Goal: Task Accomplishment & Management: Complete application form

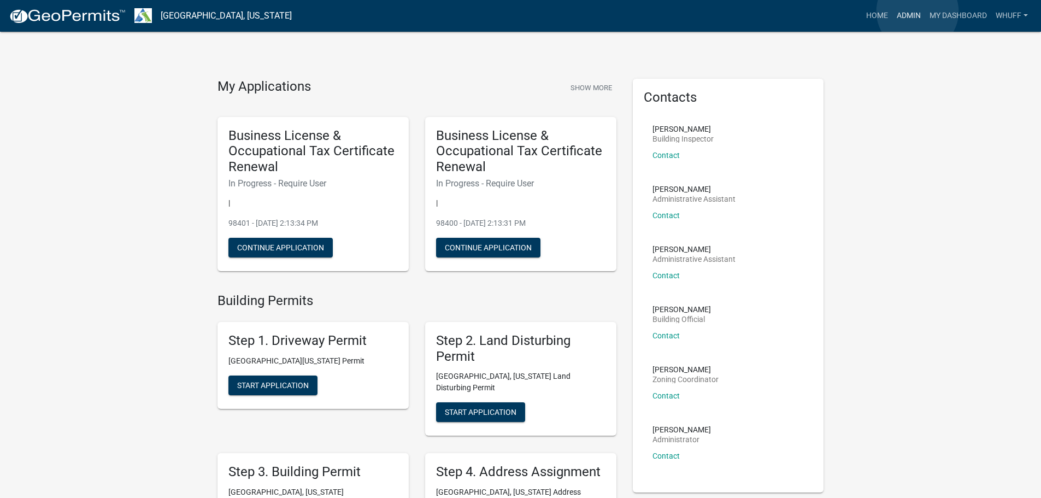
click at [918, 11] on link "Admin" at bounding box center [909, 15] width 33 height 21
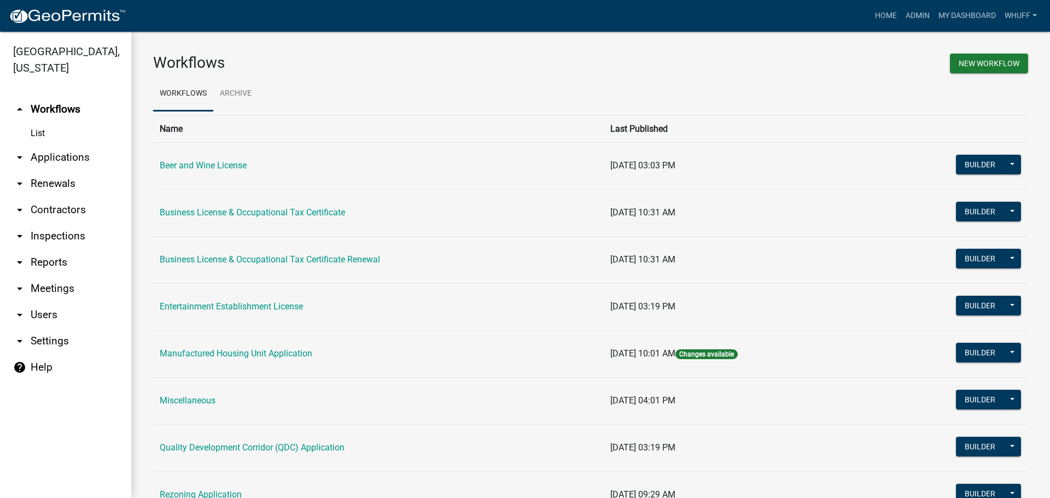
click at [74, 144] on link "arrow_drop_down Applications" at bounding box center [65, 157] width 131 height 26
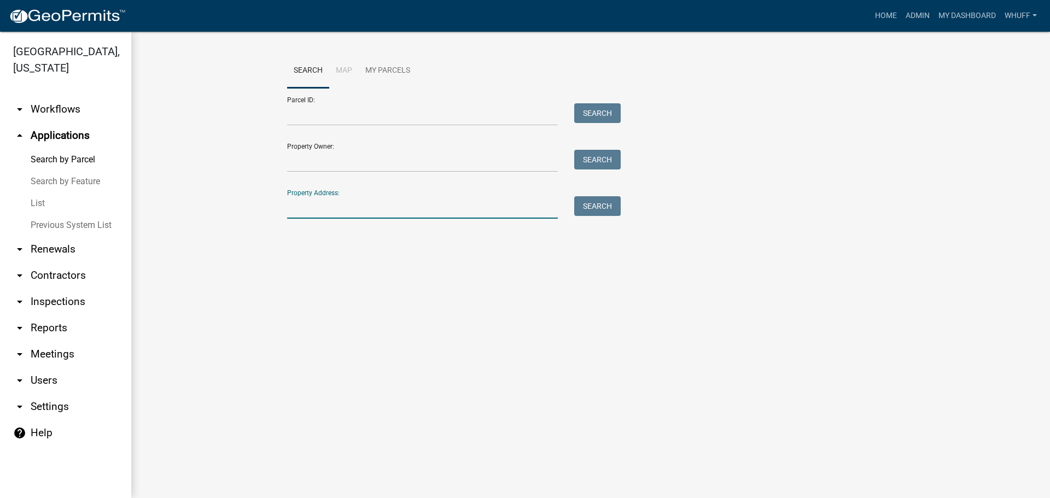
click at [289, 212] on input "Property Address:" at bounding box center [422, 207] width 271 height 22
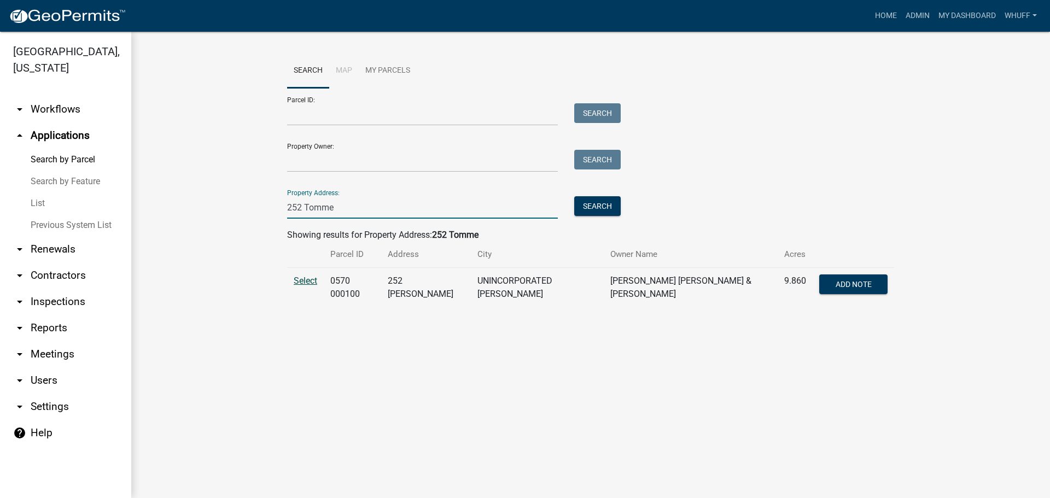
type input "252 Tomme"
click at [300, 278] on span "Select" at bounding box center [306, 280] width 24 height 10
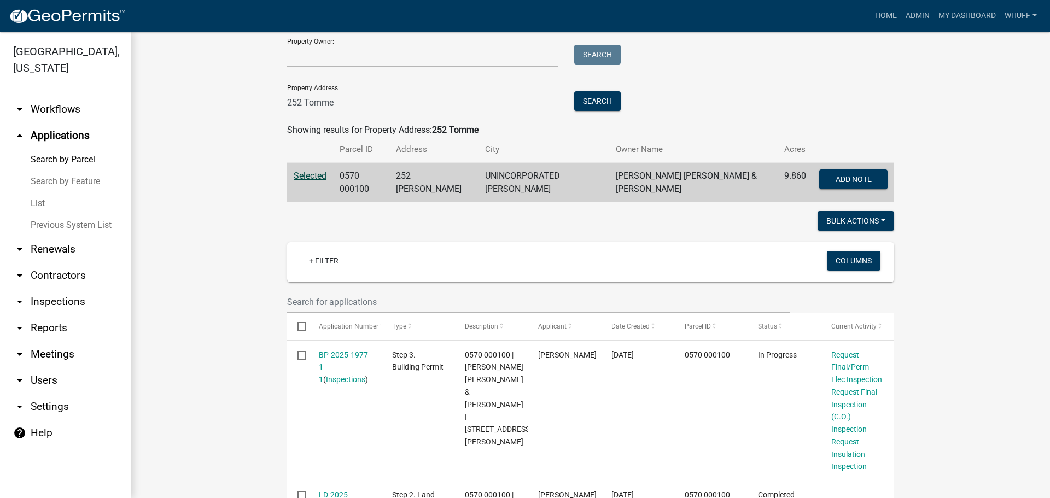
scroll to position [109, 0]
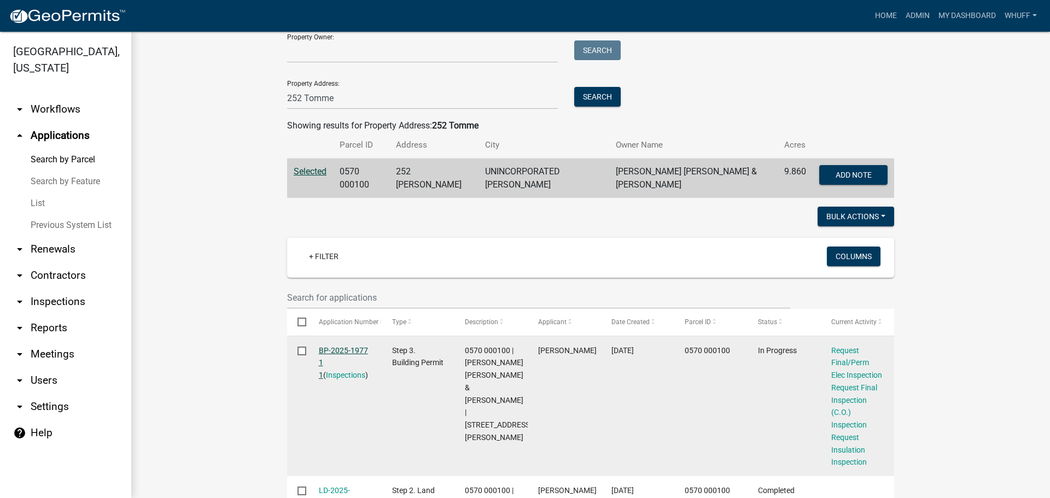
click at [353, 348] on link "BP-2025-1977 1 1" at bounding box center [343, 363] width 49 height 34
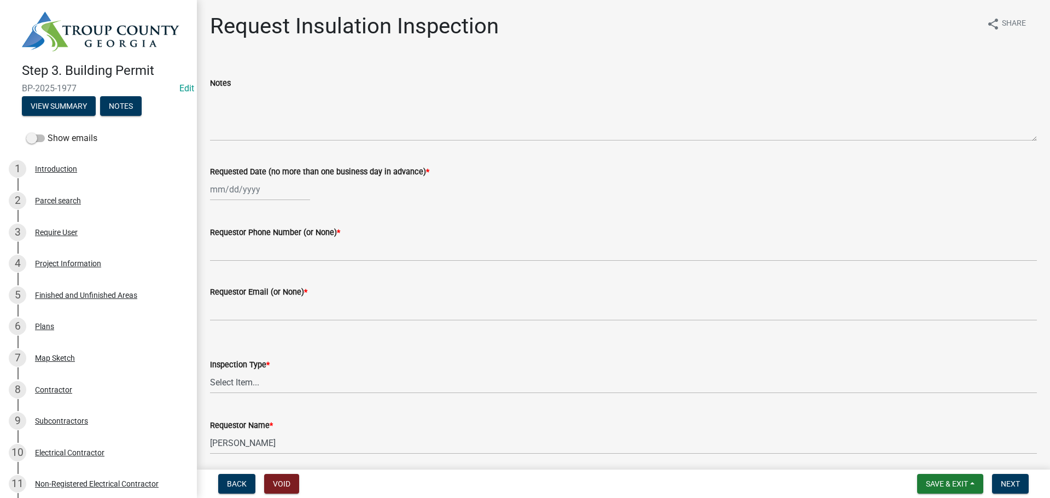
click at [252, 186] on div at bounding box center [260, 189] width 100 height 22
select select "8"
select select "2025"
click at [239, 277] on div "12" at bounding box center [238, 282] width 17 height 17
type input "[DATE]"
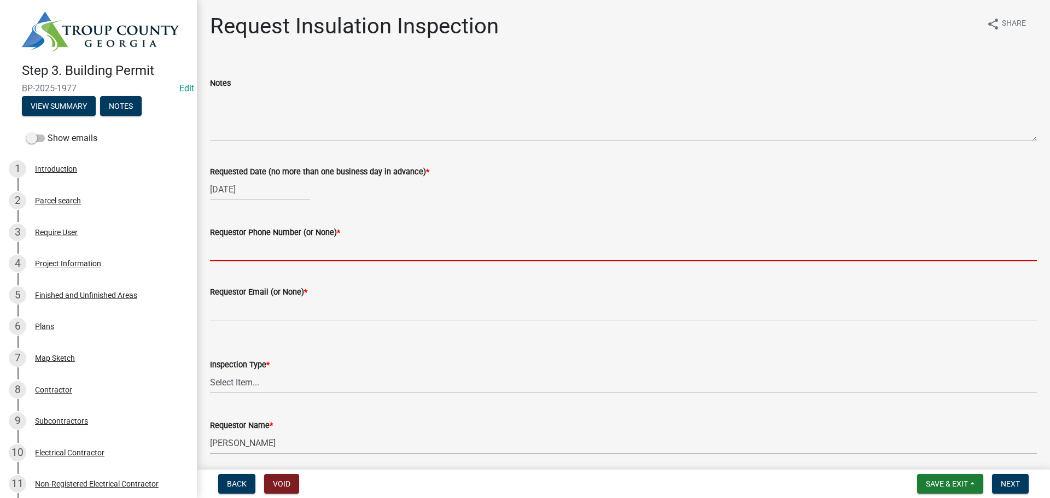
click at [248, 251] on input "Requestor Phone Number (or None) *" at bounding box center [623, 250] width 826 height 22
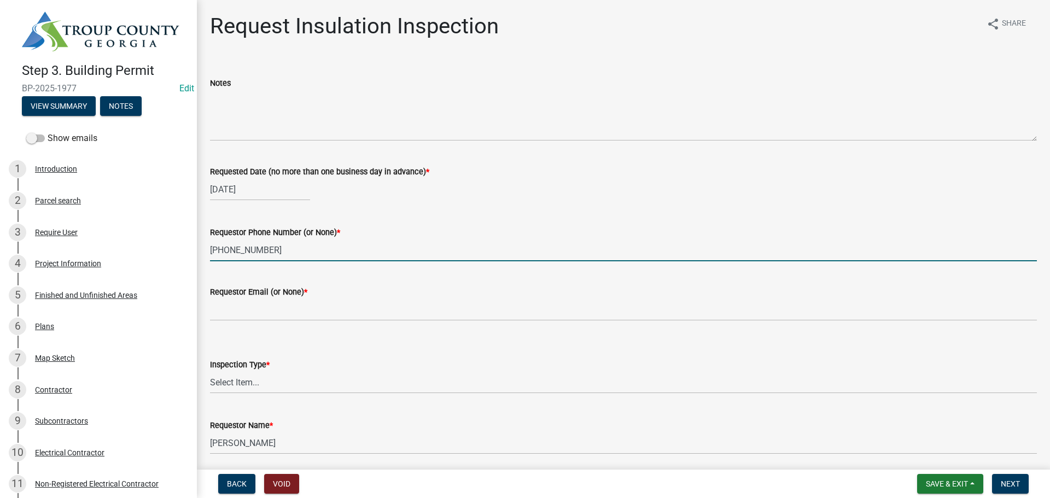
type input "[PHONE_NUMBER]"
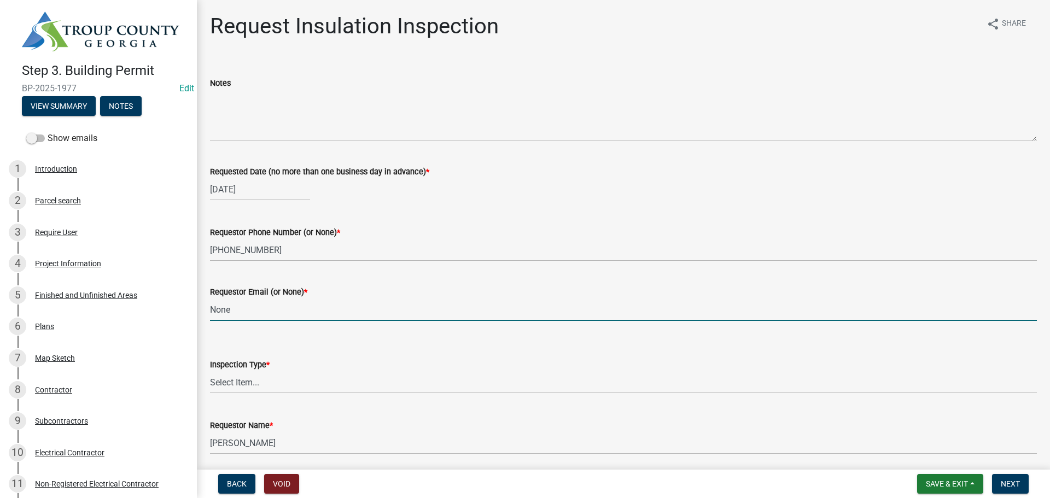
type input "None"
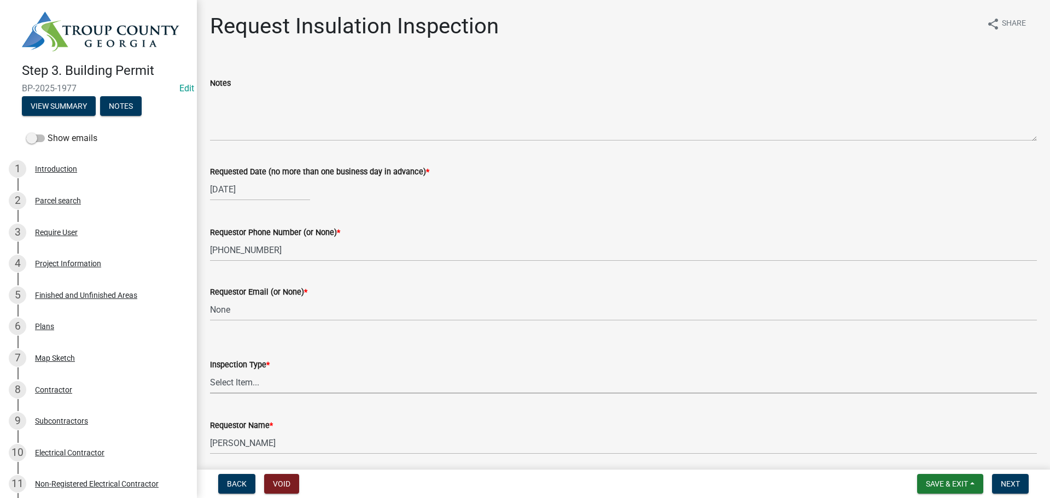
click at [251, 386] on select "Select Item... Insulation" at bounding box center [623, 382] width 826 height 22
click at [210, 371] on select "Select Item... Insulation" at bounding box center [623, 382] width 826 height 22
select select "2e5302d4-b34e-405d-80e1-2f893e7792f7"
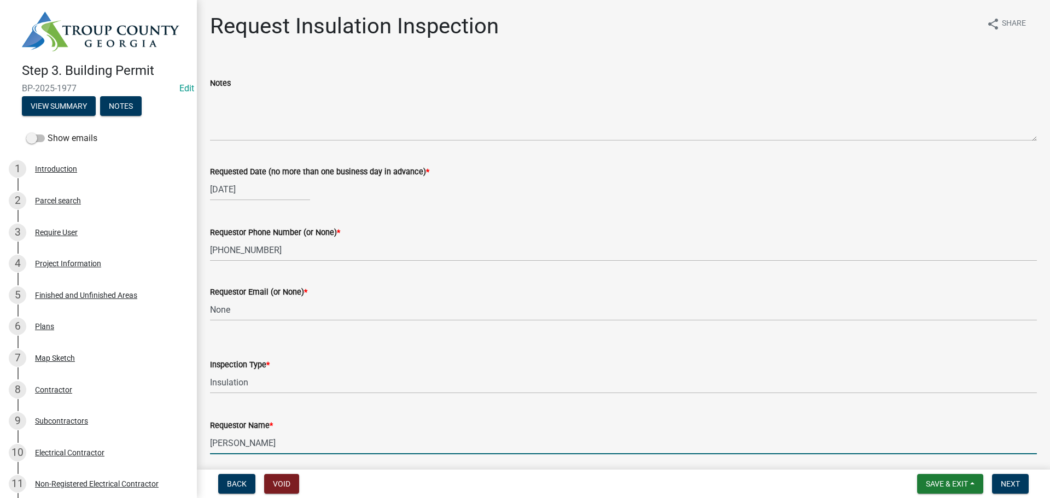
drag, startPoint x: 274, startPoint y: 438, endPoint x: -72, endPoint y: 426, distance: 346.2
click at [0, 426] on html "Internet Explorer does NOT work with GeoPermits. Get a new browser for more sec…" at bounding box center [525, 249] width 1050 height 498
type input "[PERSON_NAME]"
click at [1014, 488] on button "Next" at bounding box center [1010, 484] width 37 height 20
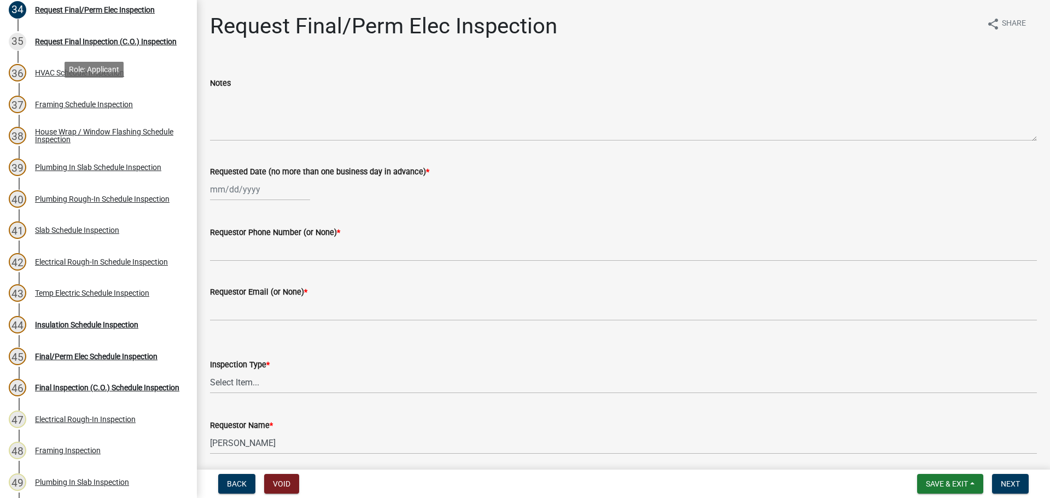
scroll to position [1257, 0]
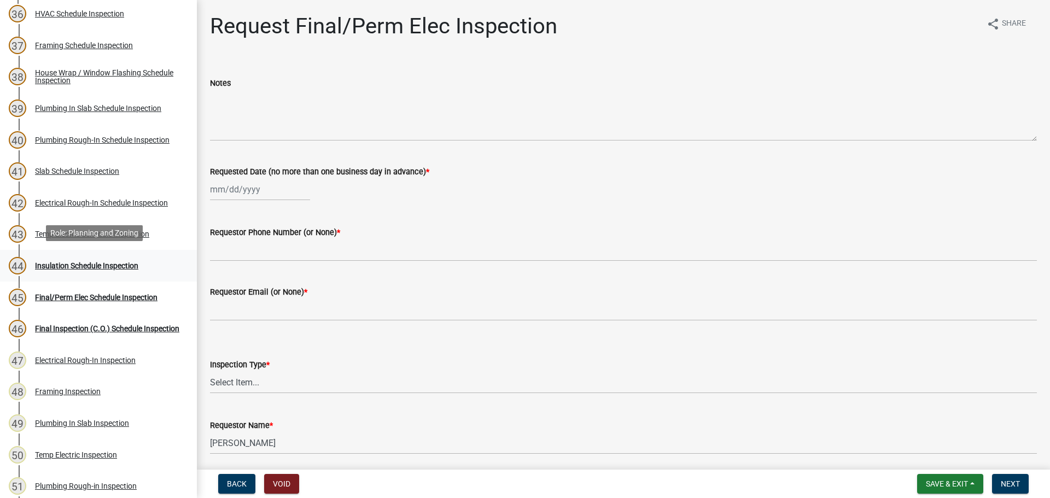
click at [85, 262] on div "Insulation Schedule Inspection" at bounding box center [86, 266] width 103 height 8
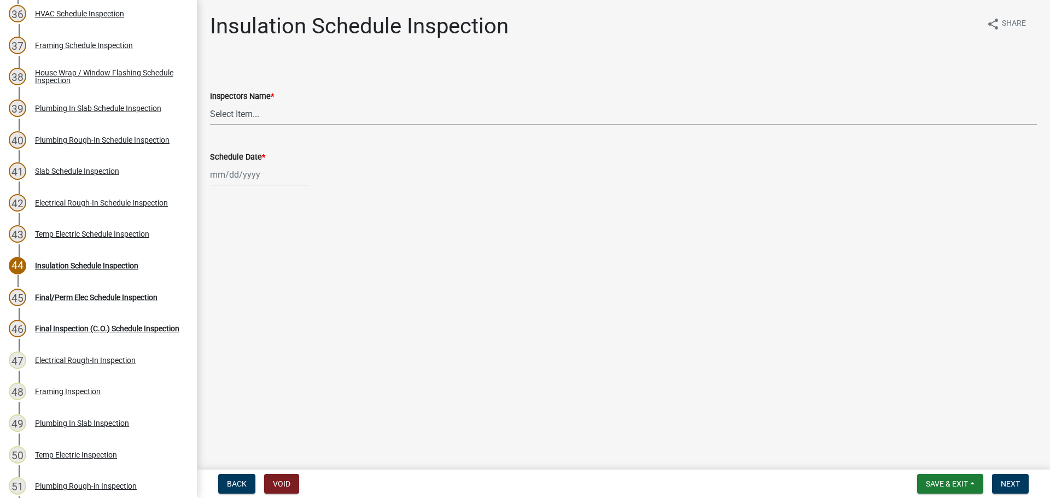
click at [250, 118] on select "Select Item... [PERSON_NAME] ([PERSON_NAME]) drichardson ([PERSON_NAME]) knorre…" at bounding box center [623, 114] width 826 height 22
select select "a5a5a9dc-14a5-4192-801a-4b6ec73e6000"
click at [210, 103] on select "Select Item... [PERSON_NAME] ([PERSON_NAME]) drichardson ([PERSON_NAME]) knorre…" at bounding box center [623, 114] width 826 height 22
select select "8"
select select "2025"
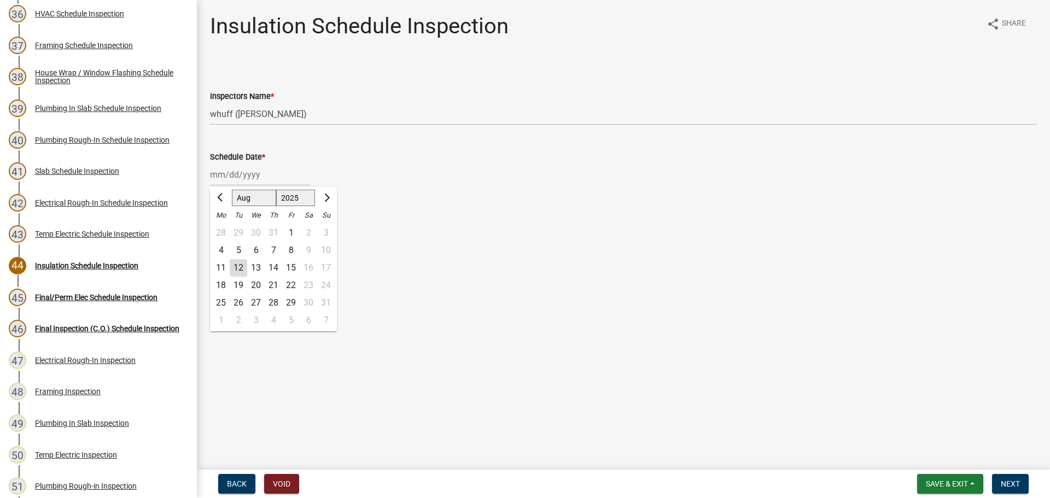
click at [237, 181] on div "[PERSON_NAME] Feb Mar Apr [PERSON_NAME][DATE] Oct Nov [DATE] 1526 1527 1528 152…" at bounding box center [260, 174] width 100 height 22
click at [242, 269] on div "12" at bounding box center [238, 267] width 17 height 17
type input "[DATE]"
click at [423, 316] on main "Insulation Schedule Inspection share Share Inspectors Name * Select Item... whu…" at bounding box center [623, 232] width 853 height 465
click at [806, 307] on main "Insulation Schedule Inspection share Share Inspectors Name * Select Item... whu…" at bounding box center [623, 232] width 853 height 465
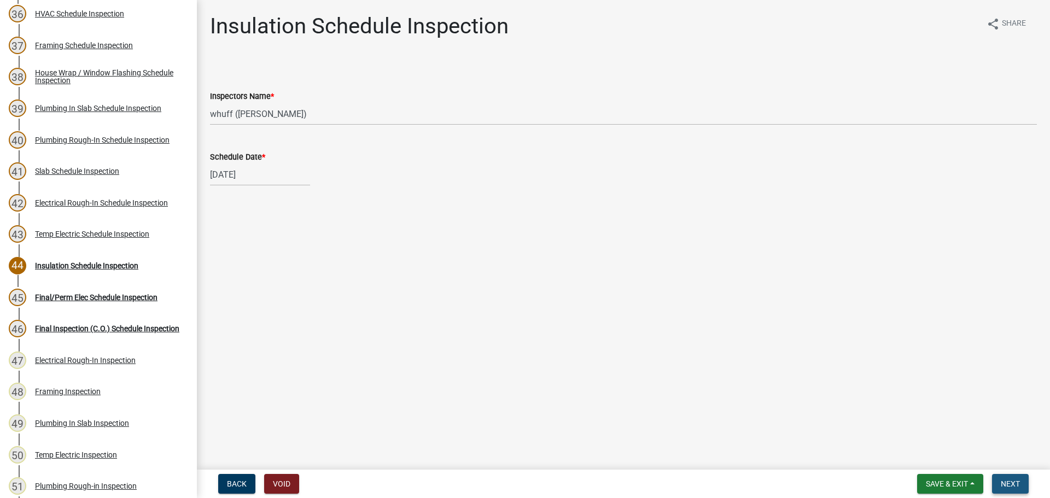
click at [1006, 480] on span "Next" at bounding box center [1009, 483] width 19 height 9
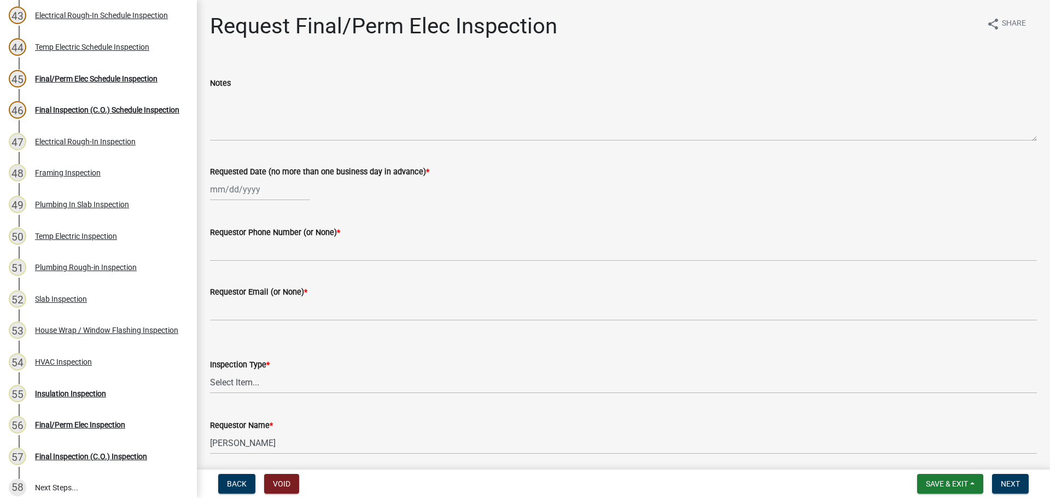
scroll to position [1581, 0]
